Goal: Transaction & Acquisition: Purchase product/service

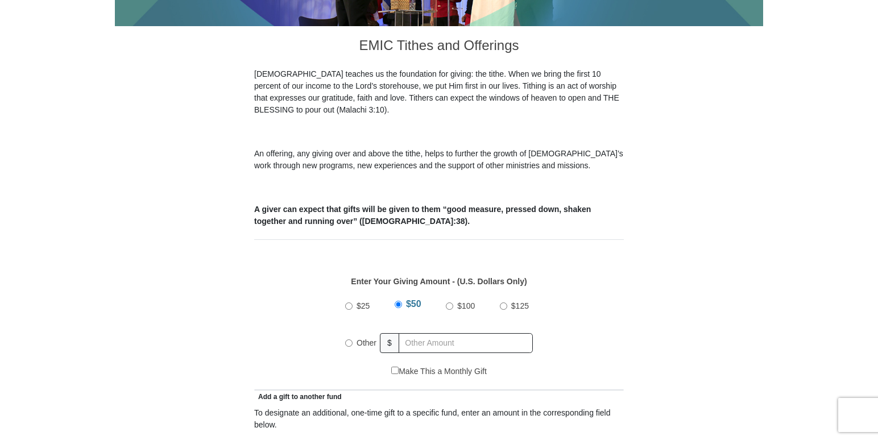
scroll to position [304, 0]
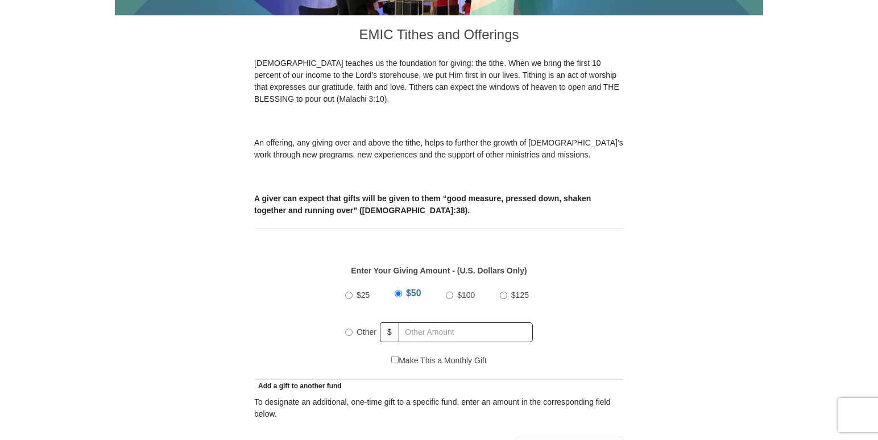
click at [349, 329] on input "Other" at bounding box center [348, 332] width 7 height 7
radio input "true"
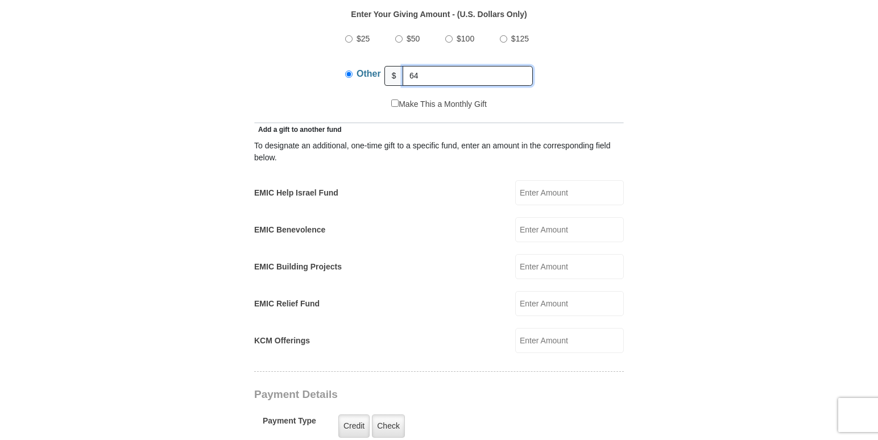
scroll to position [563, 0]
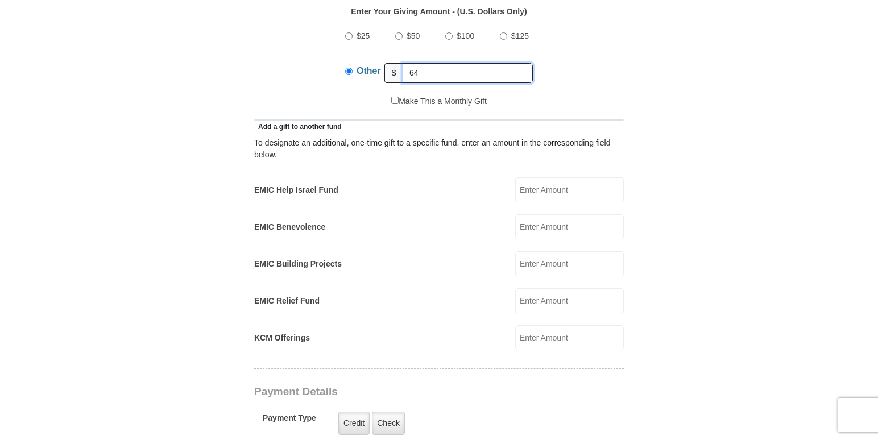
type input "64"
click at [559, 326] on input "KCM Offerings" at bounding box center [569, 337] width 109 height 25
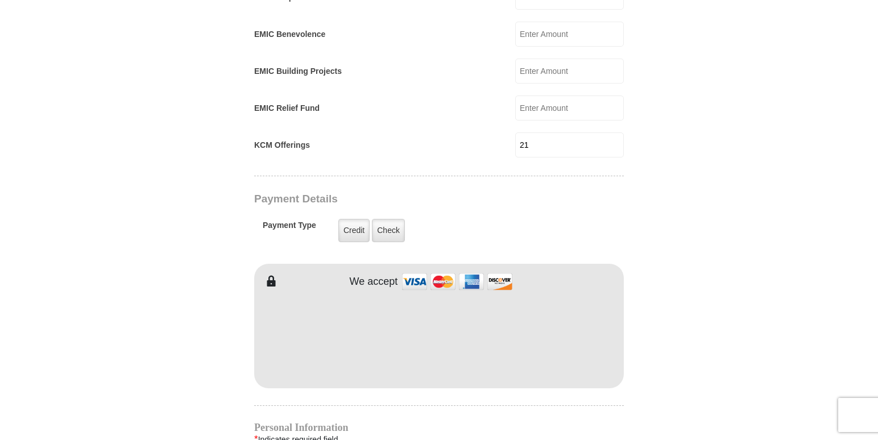
scroll to position [761, 0]
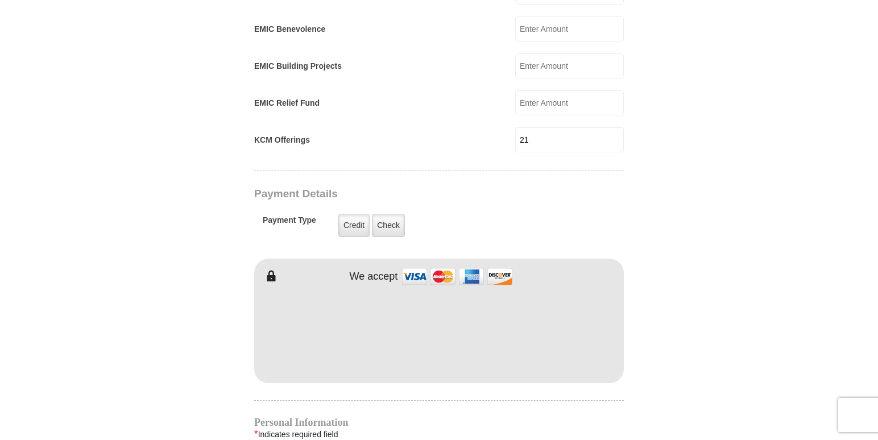
type input "21"
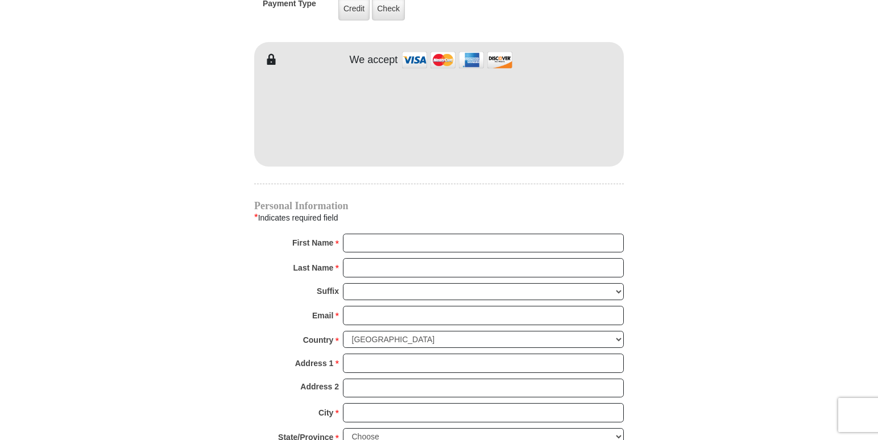
scroll to position [980, 0]
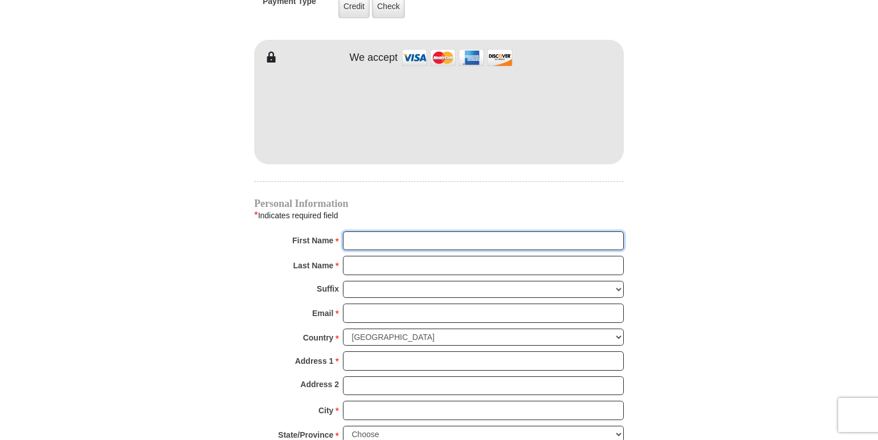
click at [456, 231] on input "First Name *" at bounding box center [483, 240] width 281 height 19
type input "[PERSON_NAME] [PERSON_NAME]"
type input "5.00"
type input "10"
type input "Hill"
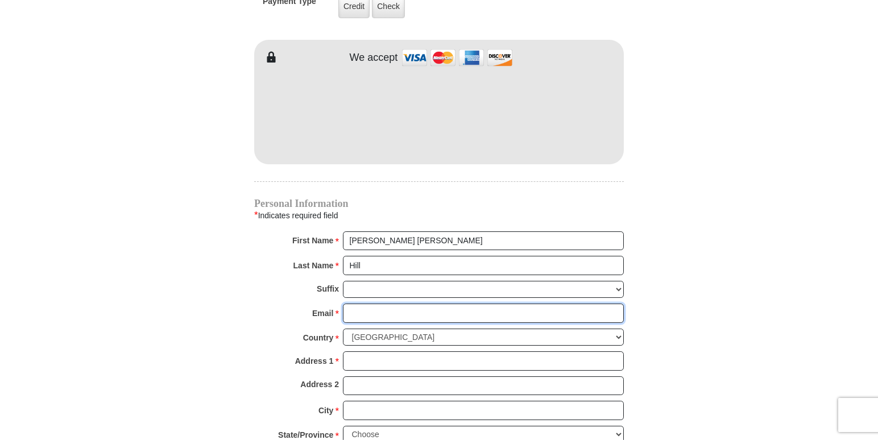
type input "[EMAIL_ADDRESS][DOMAIN_NAME]"
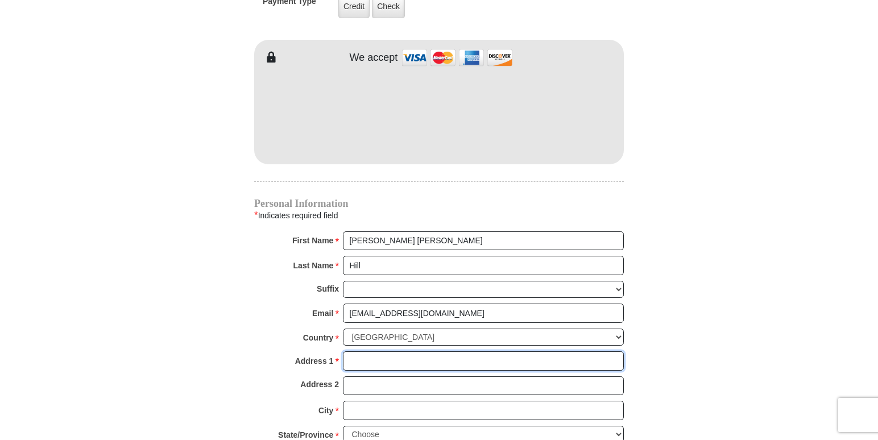
type input "PO Box 2413"
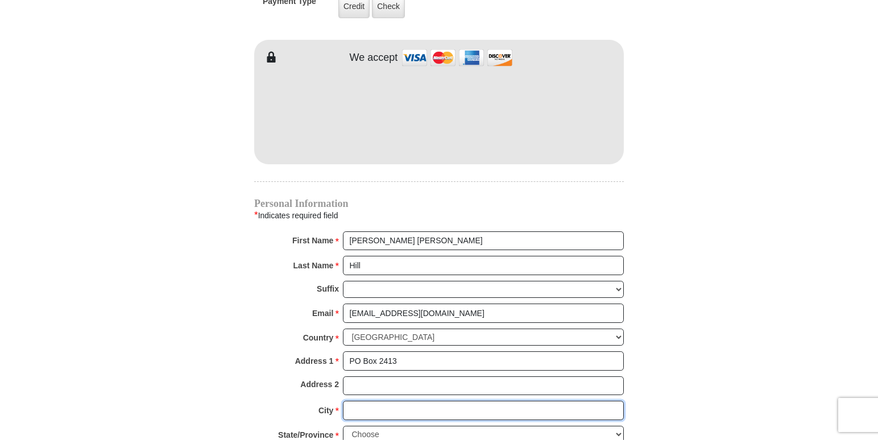
type input "[PERSON_NAME]"
select select "[GEOGRAPHIC_DATA]"
type input "76244"
type input "8174121115"
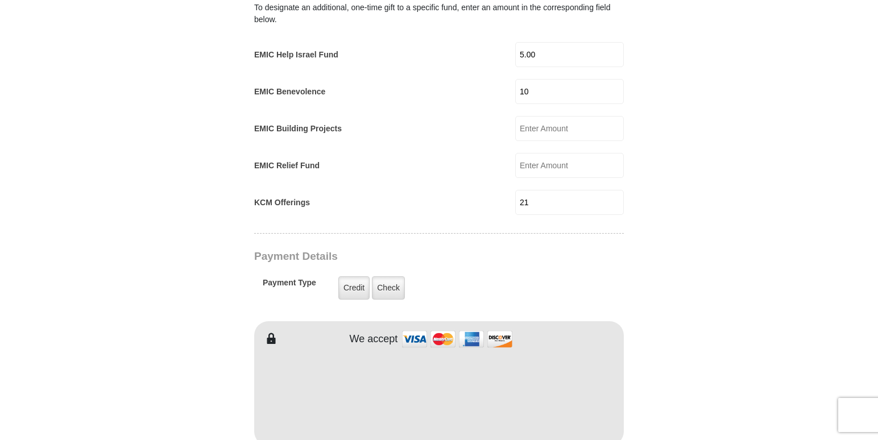
scroll to position [693, 0]
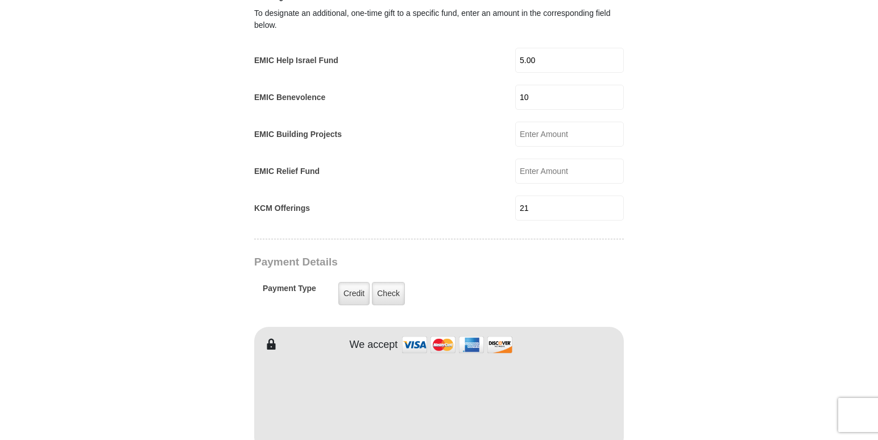
click at [550, 48] on input "5.00" at bounding box center [569, 60] width 109 height 25
type input "5"
click at [544, 85] on input "10" at bounding box center [569, 97] width 109 height 25
type input "1"
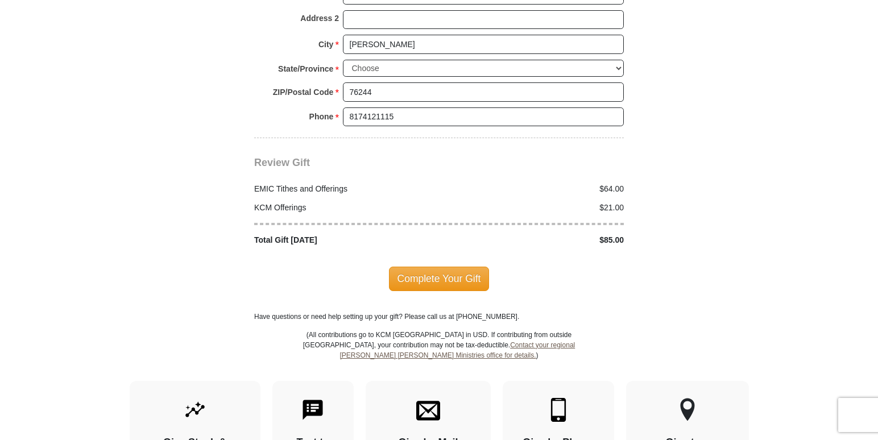
scroll to position [1343, 0]
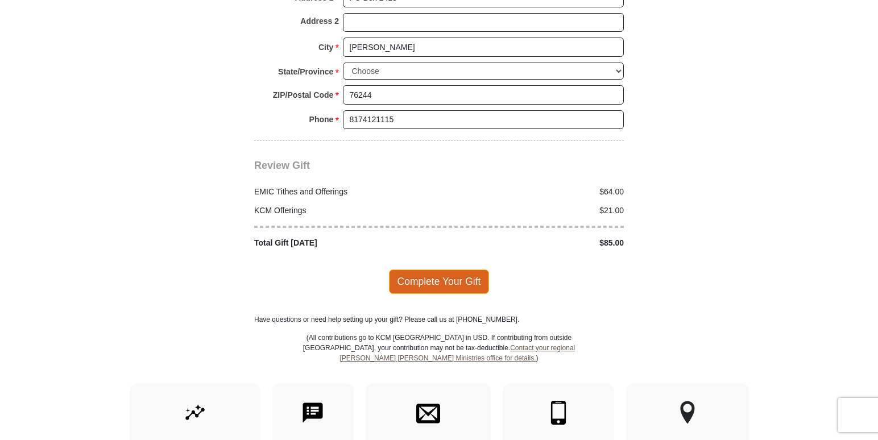
click at [475, 270] on span "Complete Your Gift" at bounding box center [439, 281] width 101 height 24
